Goal: Download file/media

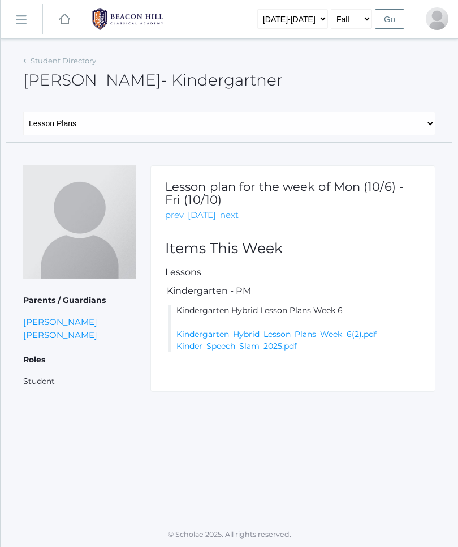
click at [367, 333] on link "Kindergarten_Hybrid_Lesson_Plans_Week_6(2).pdf" at bounding box center [277, 334] width 200 height 10
click at [59, 21] on rect at bounding box center [65, 19] width 14 height 14
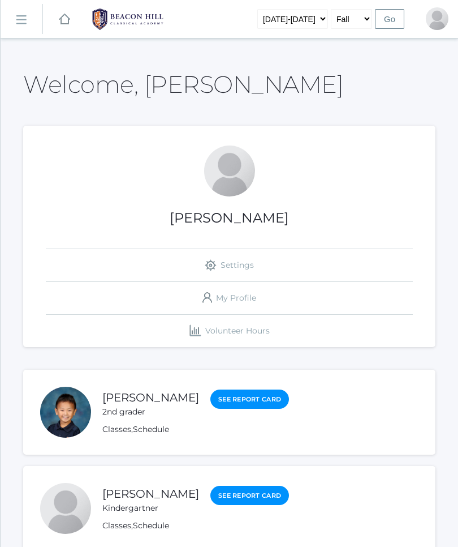
click at [63, 20] on rect at bounding box center [65, 19] width 14 height 14
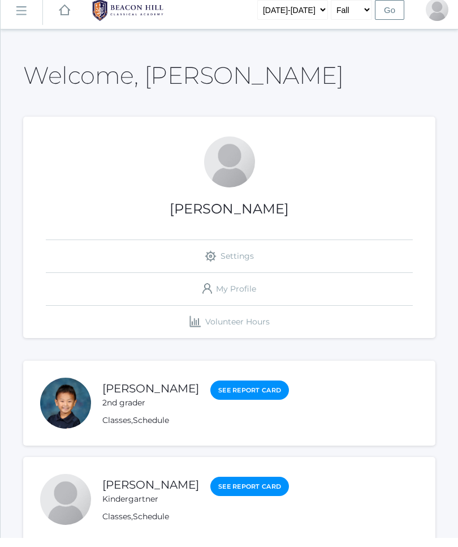
scroll to position [10, 0]
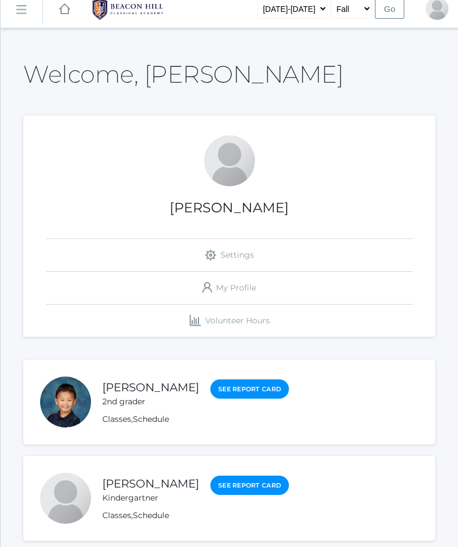
click at [130, 383] on link "[PERSON_NAME]" at bounding box center [150, 387] width 97 height 14
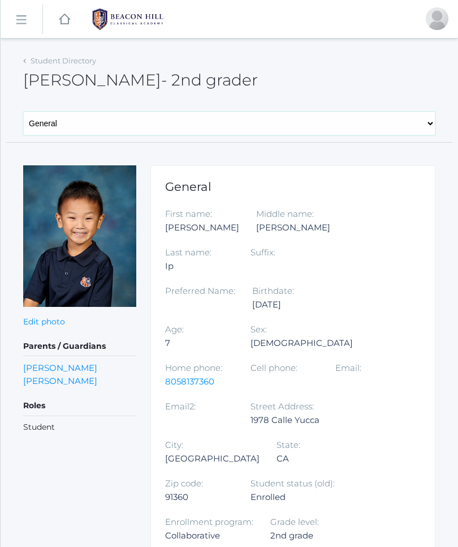
click at [405, 122] on select "General Family Lesson Plans Attendance Contacts Classes Schedule Grades Medical" at bounding box center [229, 123] width 413 height 24
select select "/students/3731/lesson-plans"
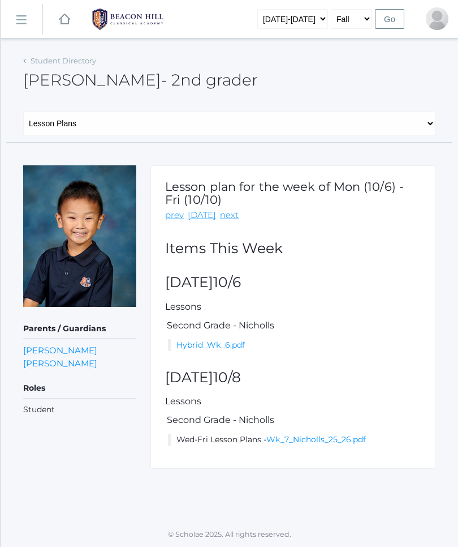
click at [241, 340] on link "Hybrid_Wk_6.pdf" at bounding box center [211, 345] width 68 height 10
